Goal: Transaction & Acquisition: Book appointment/travel/reservation

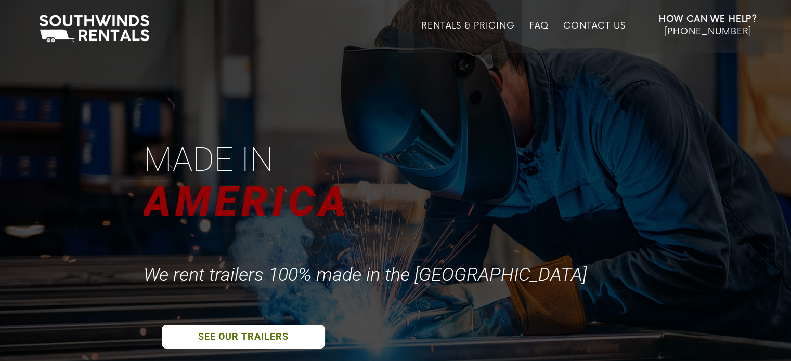
click at [467, 25] on link "Rentals & Pricing" at bounding box center [467, 37] width 93 height 32
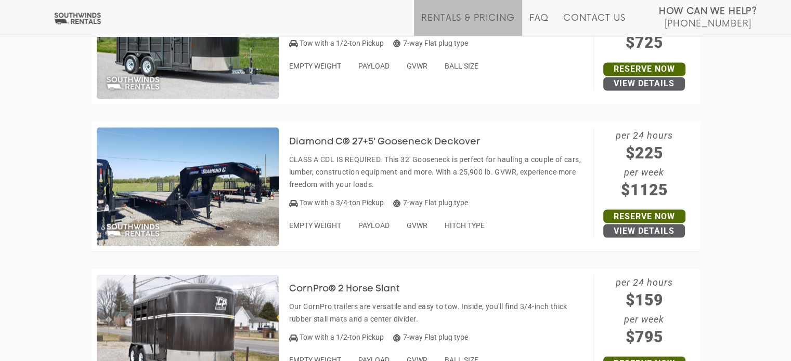
scroll to position [1881, 0]
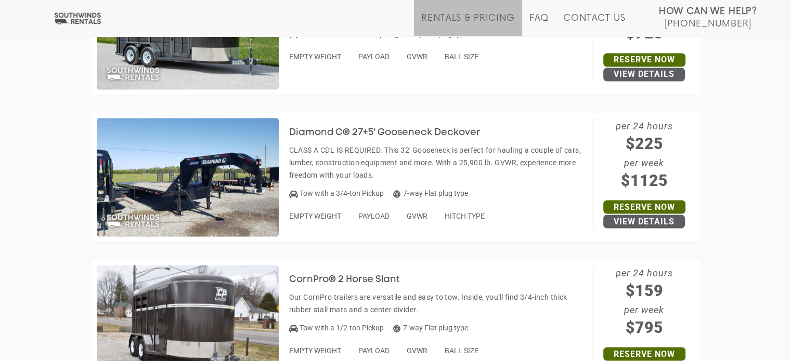
click at [347, 130] on h3 "Diamond C® 27+5' Gooseneck Deckover" at bounding box center [392, 132] width 207 height 10
